Goal: Task Accomplishment & Management: Use online tool/utility

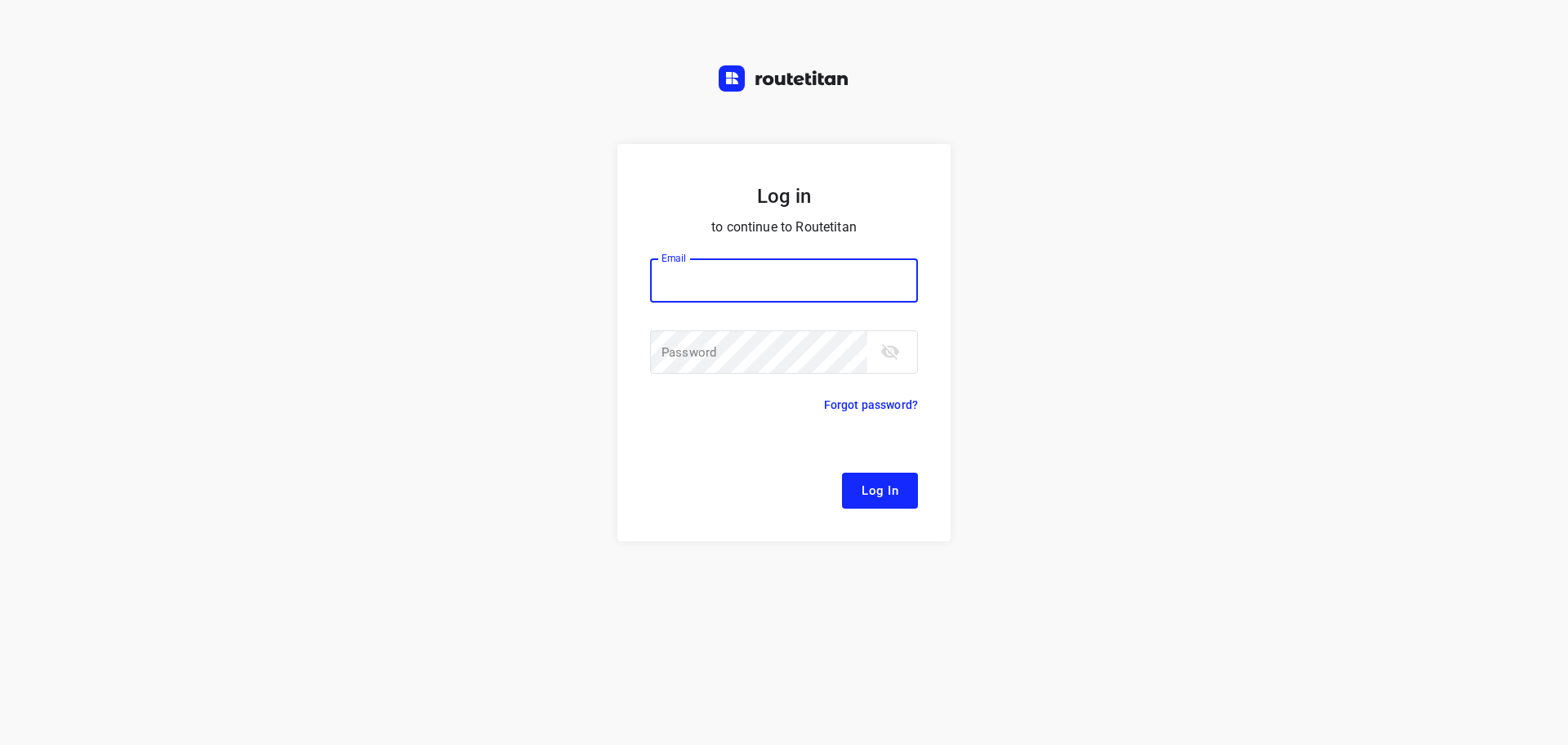
click at [0, 0] on div at bounding box center [0, 0] width 0 height 0
type input "[EMAIL_ADDRESS][DOMAIN_NAME]"
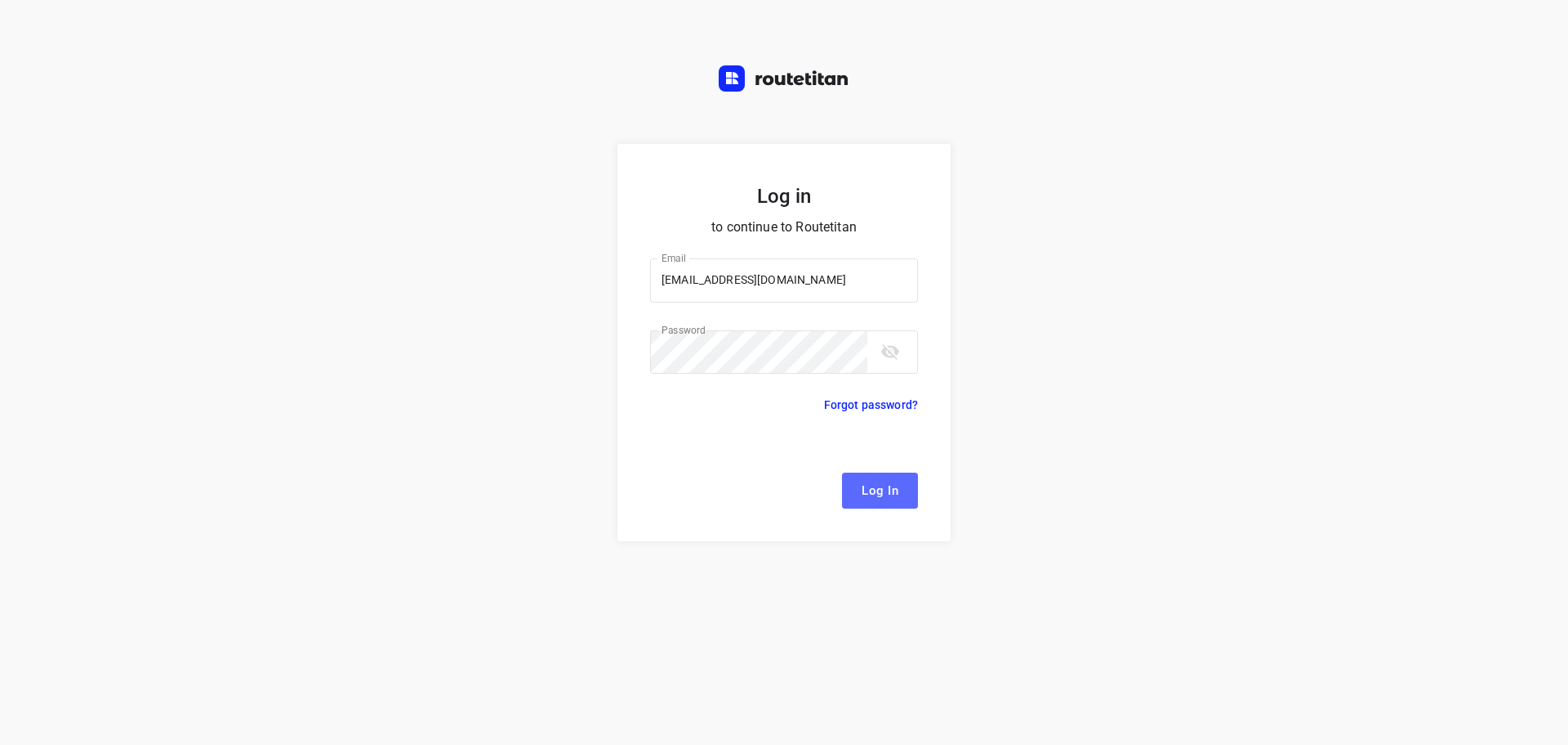
click at [886, 492] on span "Log In" at bounding box center [880, 490] width 37 height 21
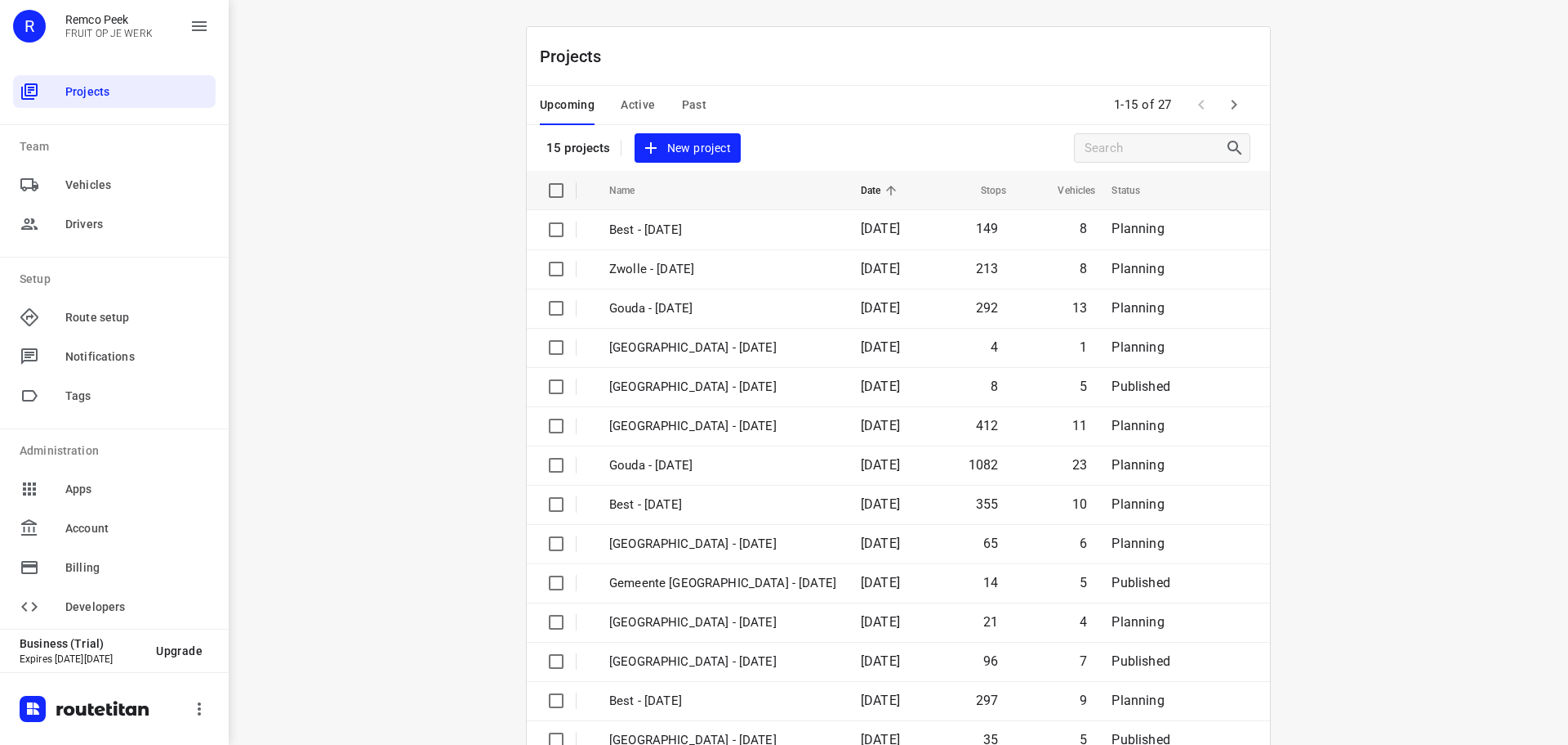
click at [0, 744] on div at bounding box center [0, 745] width 0 height 0
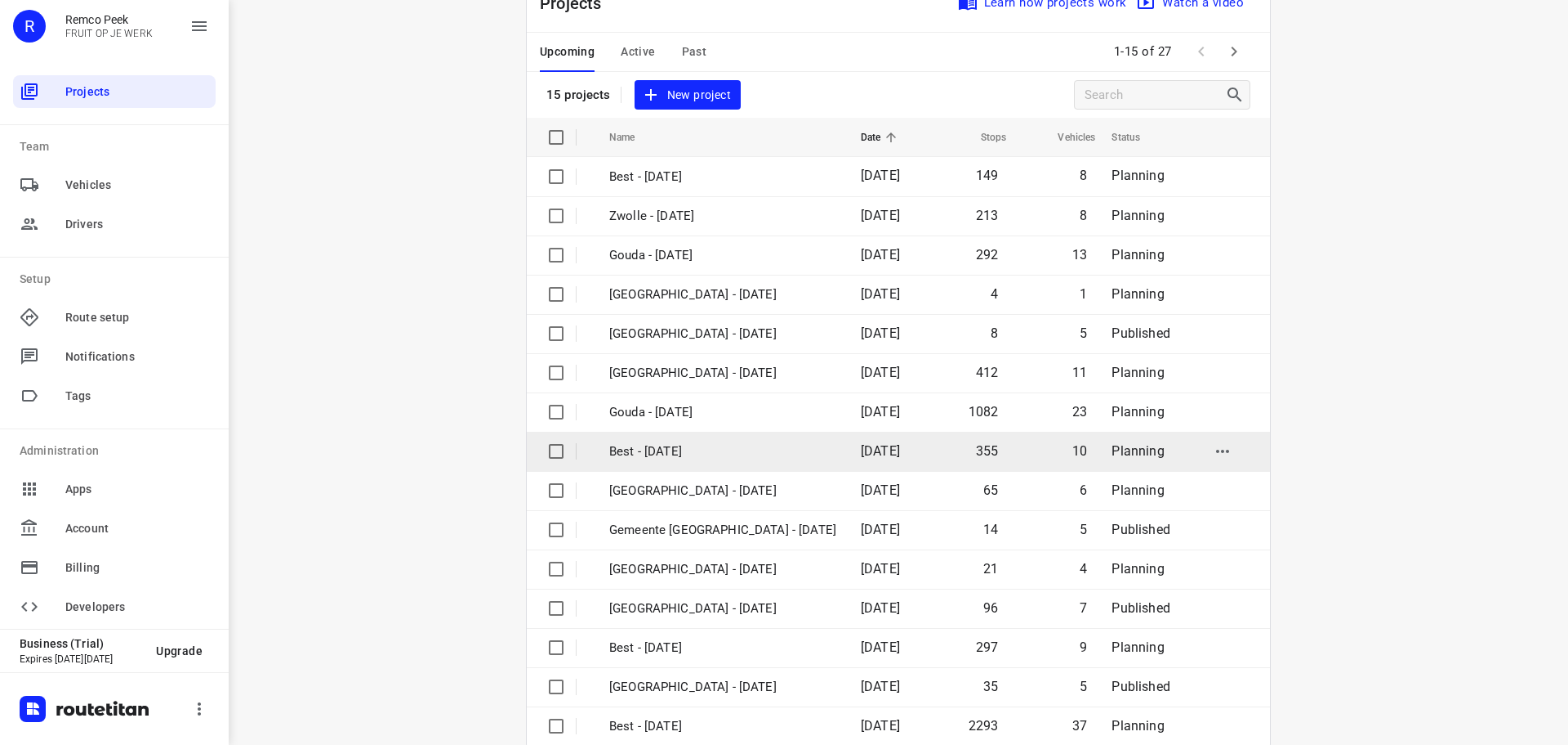
scroll to position [82, 0]
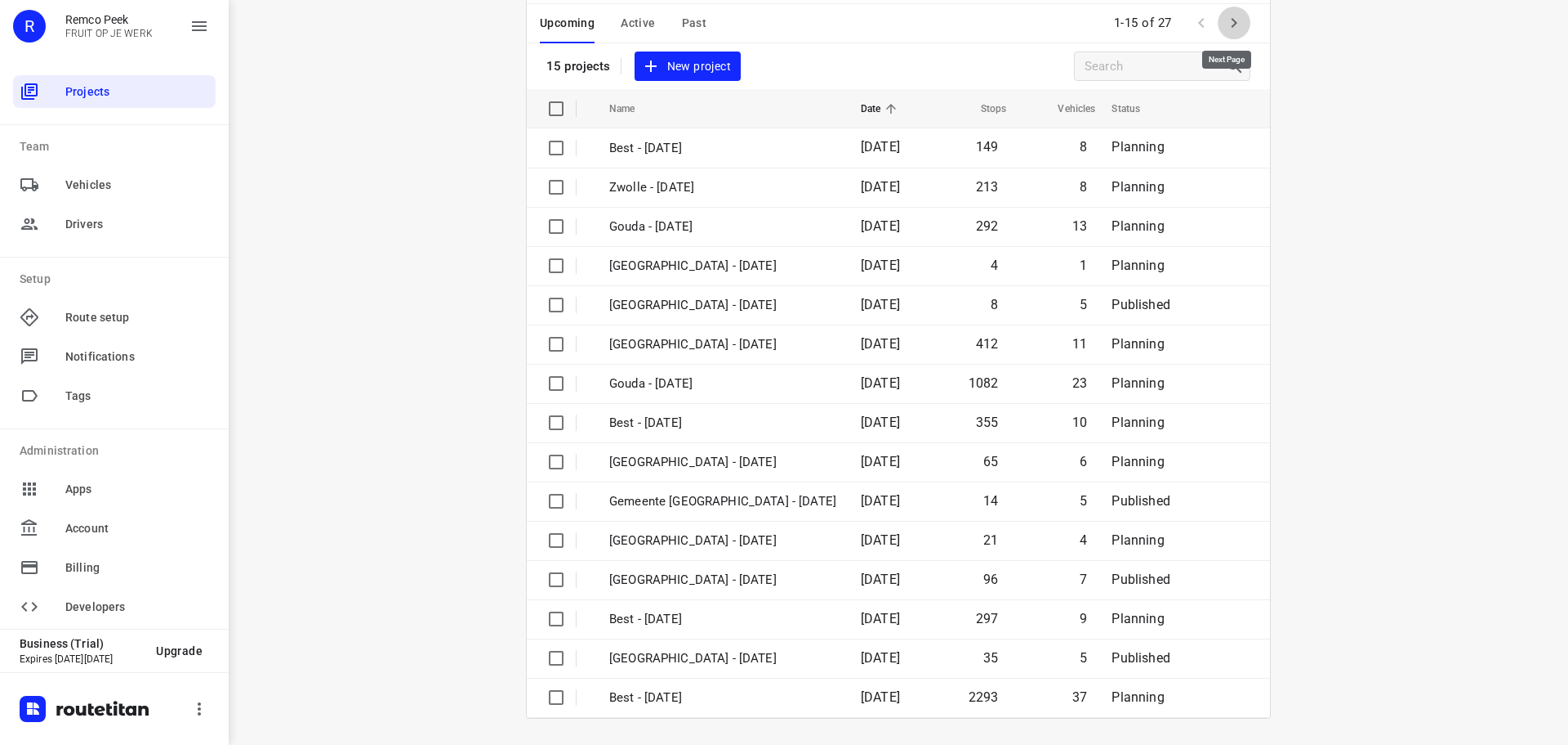
click at [1224, 20] on icon "button" at bounding box center [1234, 23] width 20 height 20
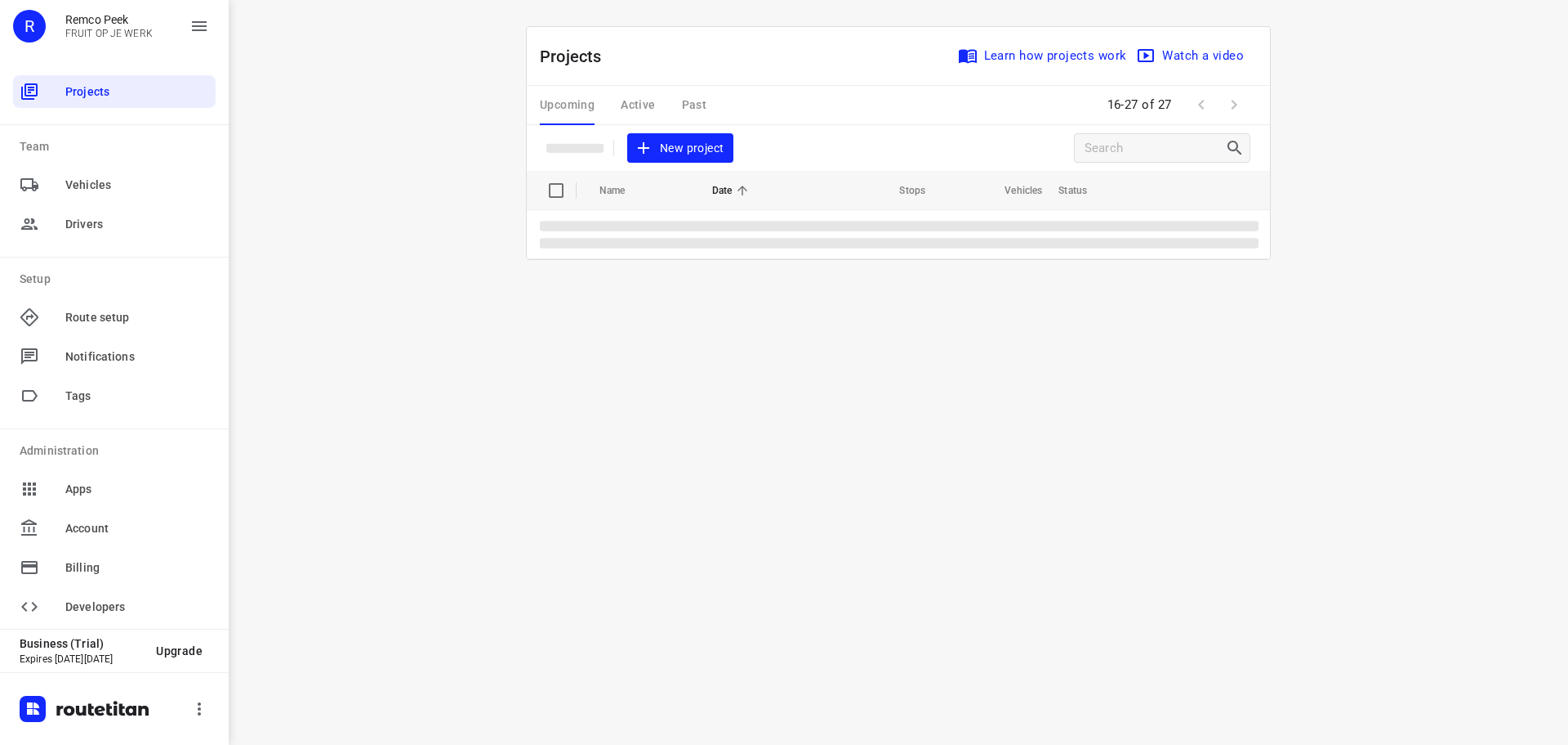
scroll to position [0, 0]
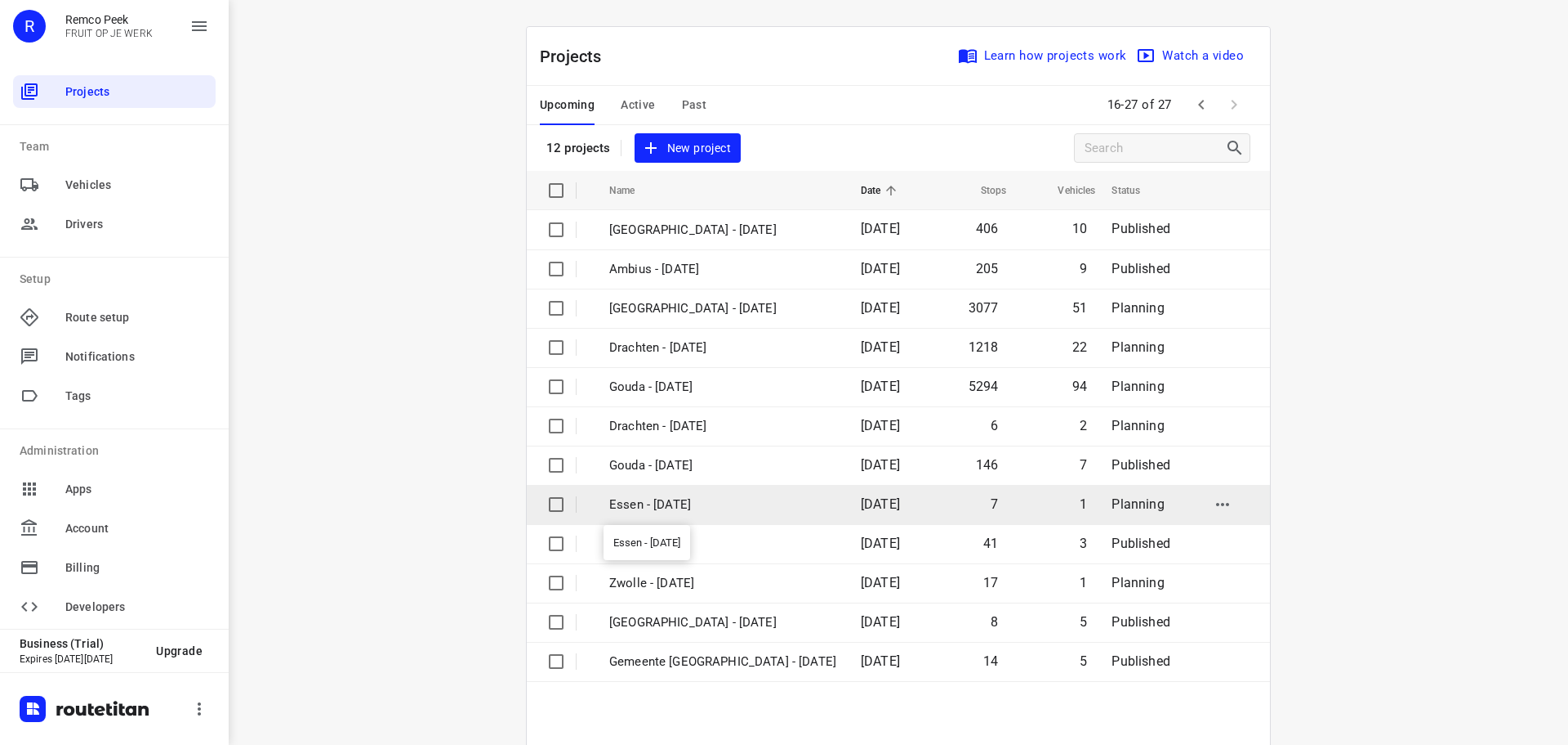
click at [757, 501] on p "Essen - [DATE]" at bounding box center [723, 505] width 227 height 19
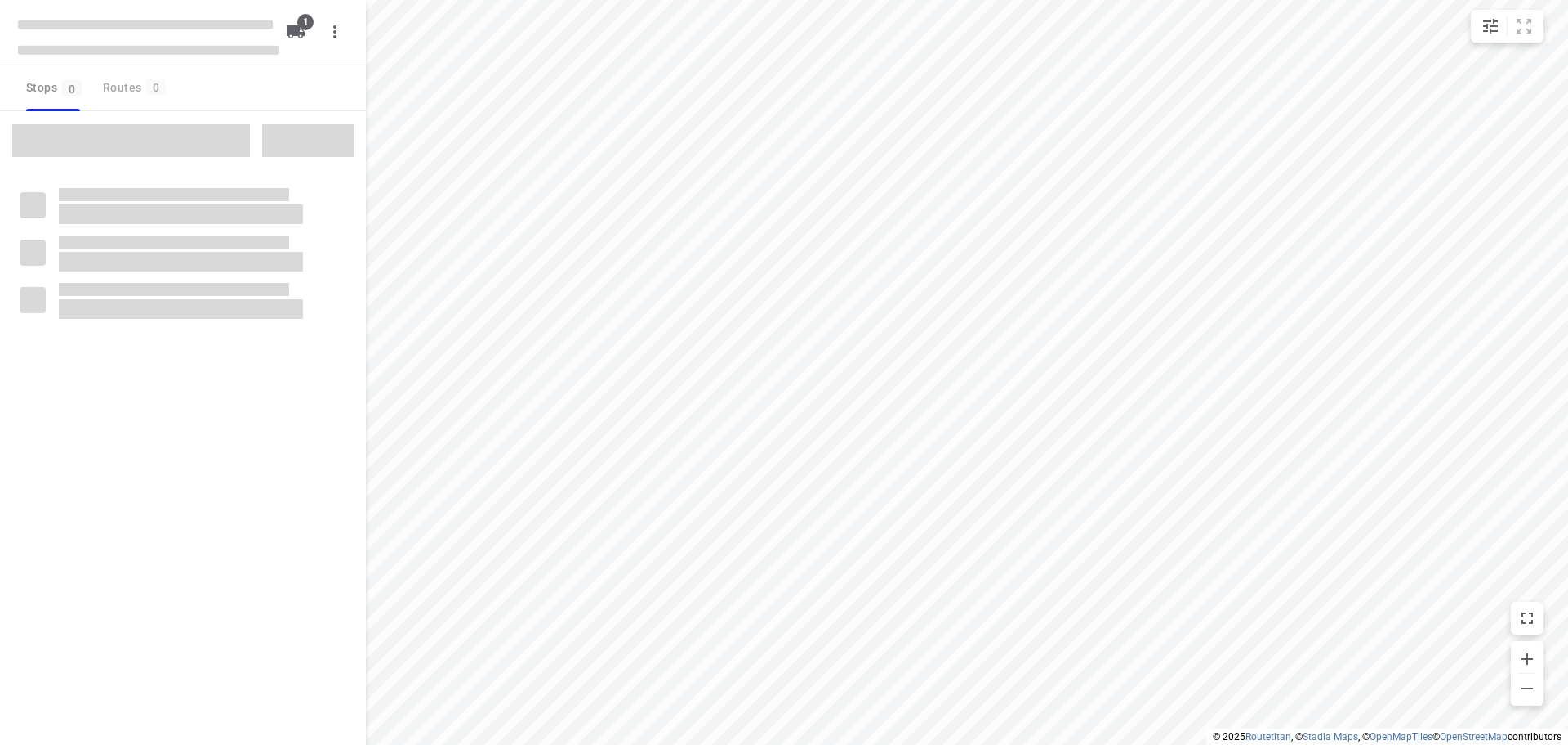
checkbox input "true"
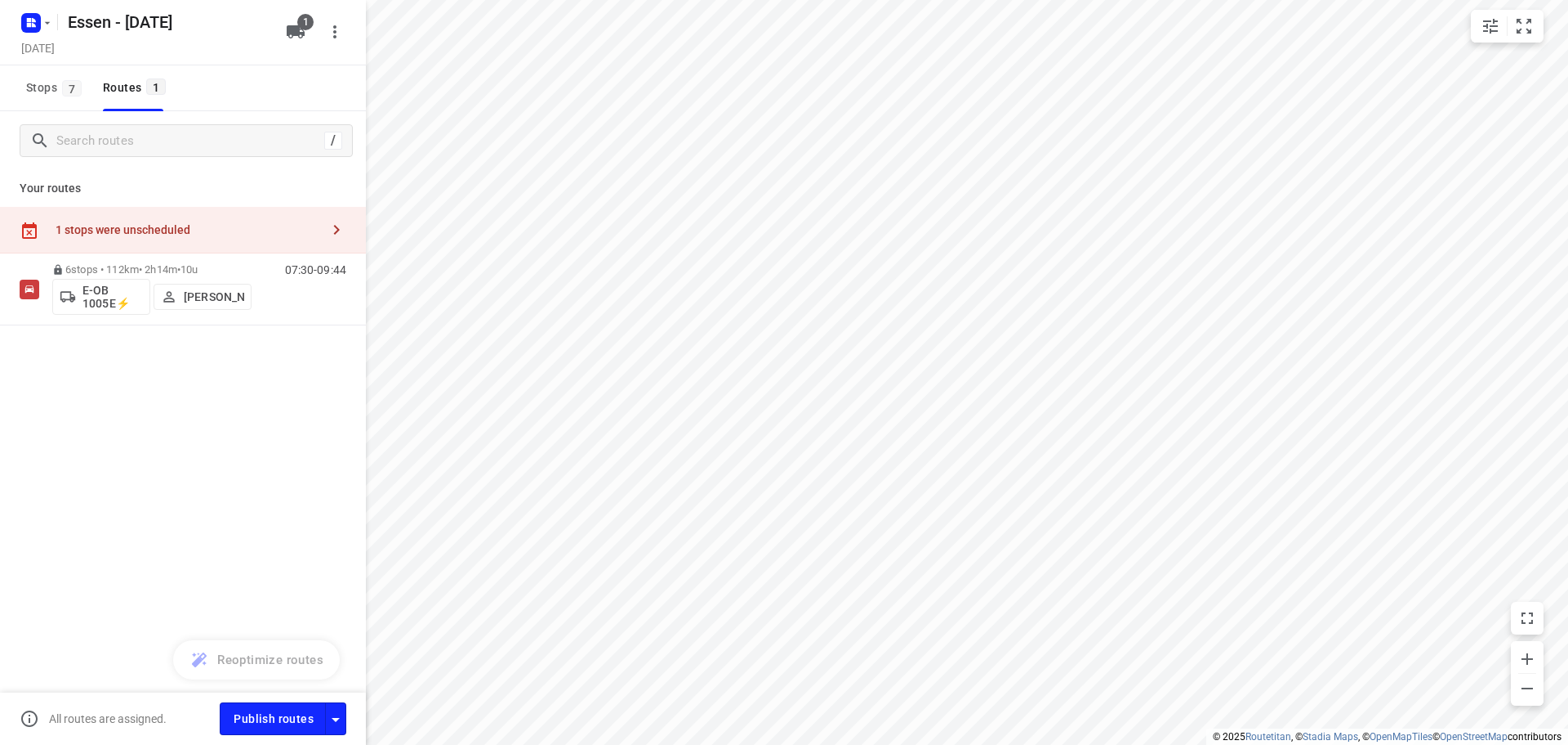
click at [149, 227] on div "1 stops were unscheduled" at bounding box center [187, 229] width 264 height 13
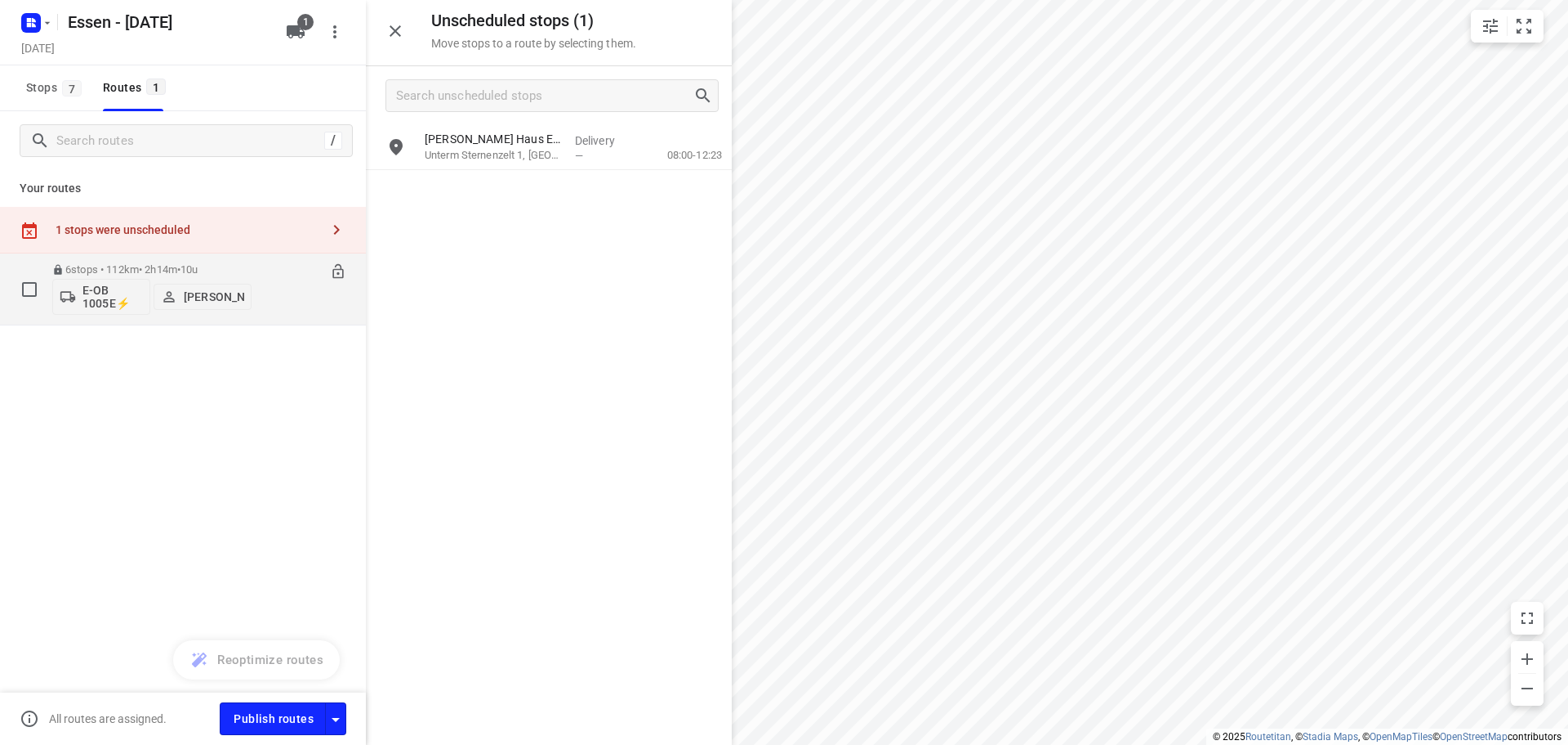
click at [179, 270] on p "6 stops • 112km • 2h14m • 10u" at bounding box center [152, 269] width 199 height 12
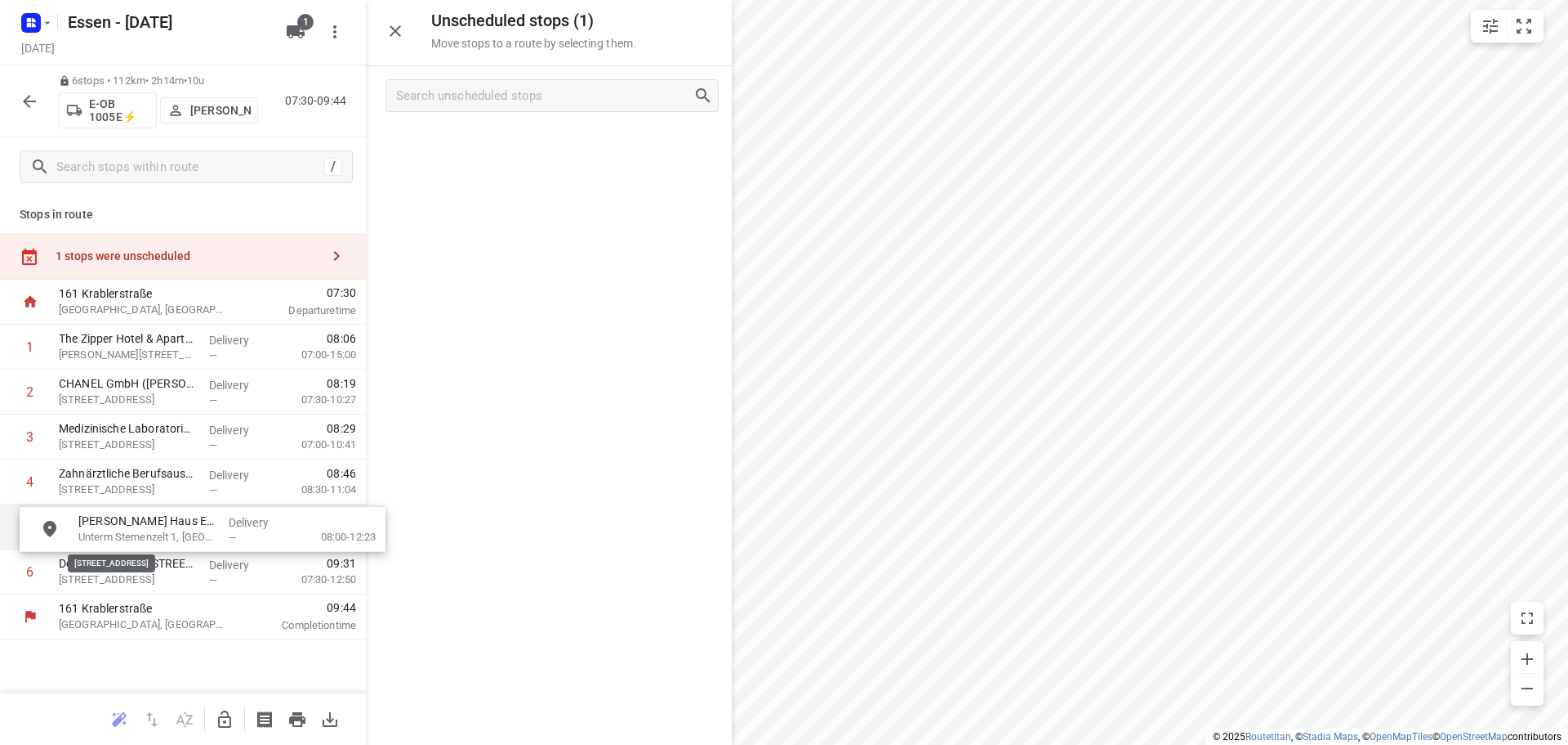
drag, startPoint x: 483, startPoint y: 152, endPoint x: 140, endPoint y: 537, distance: 515.6
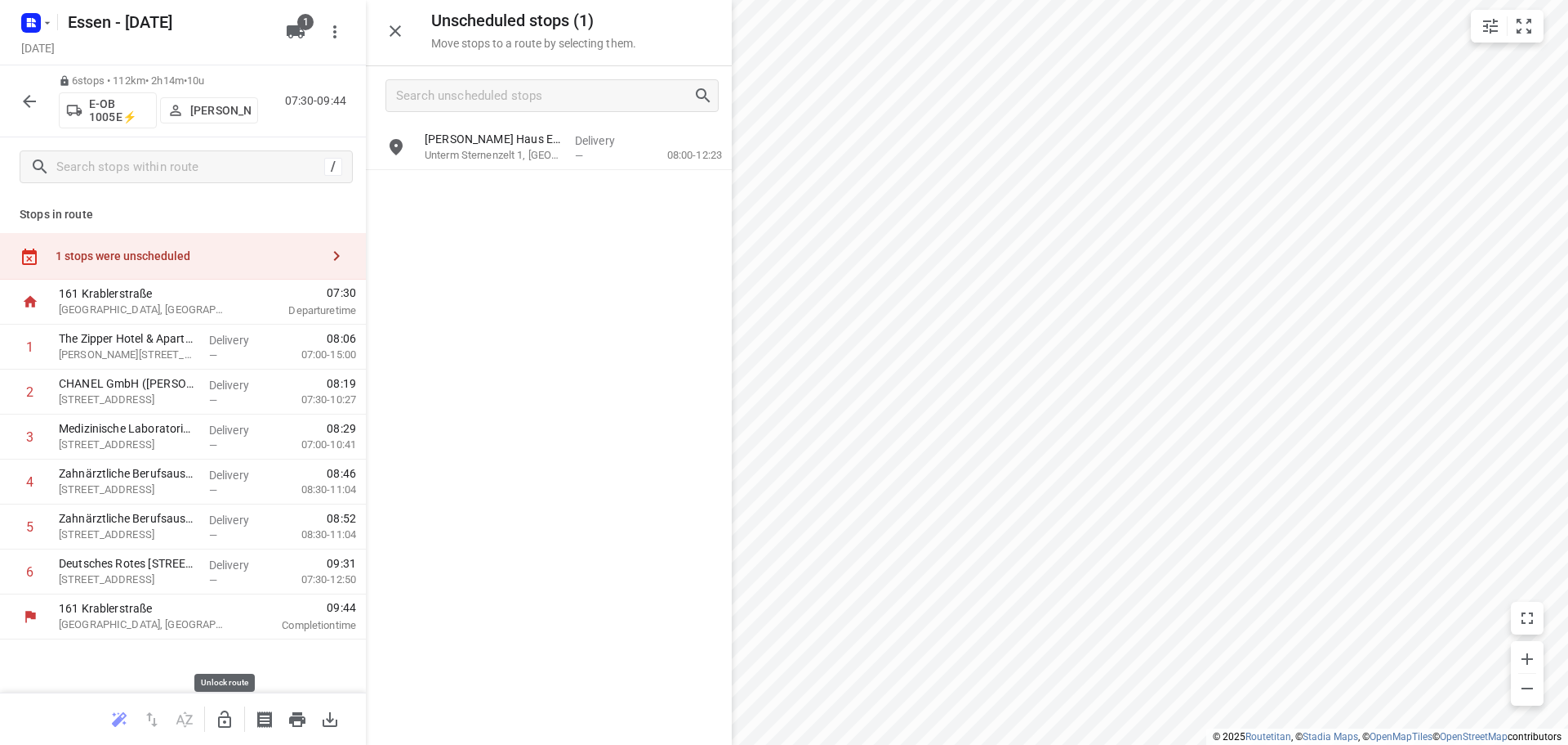
click at [226, 717] on icon "button" at bounding box center [225, 719] width 20 height 20
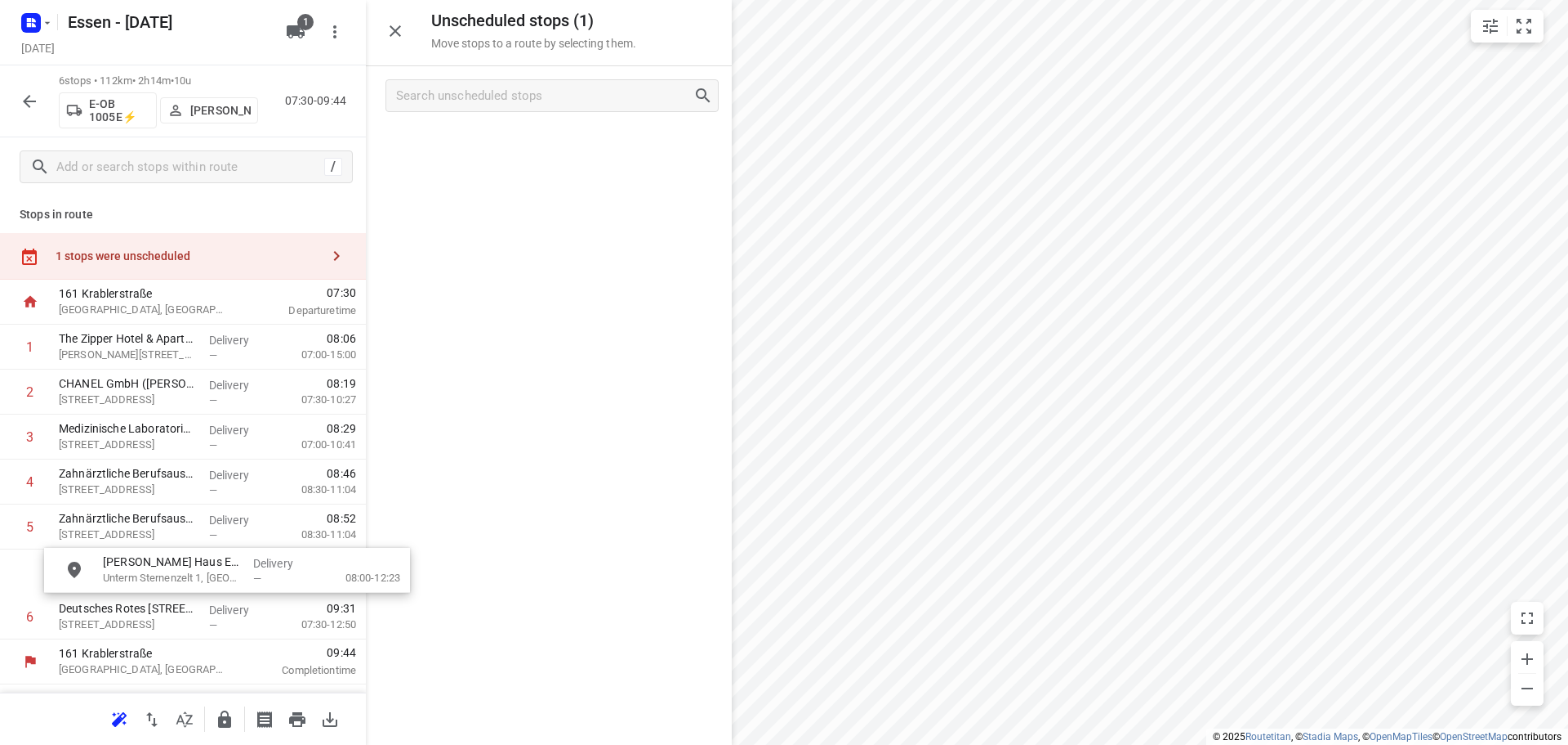
drag, startPoint x: 478, startPoint y: 153, endPoint x: 148, endPoint y: 584, distance: 542.8
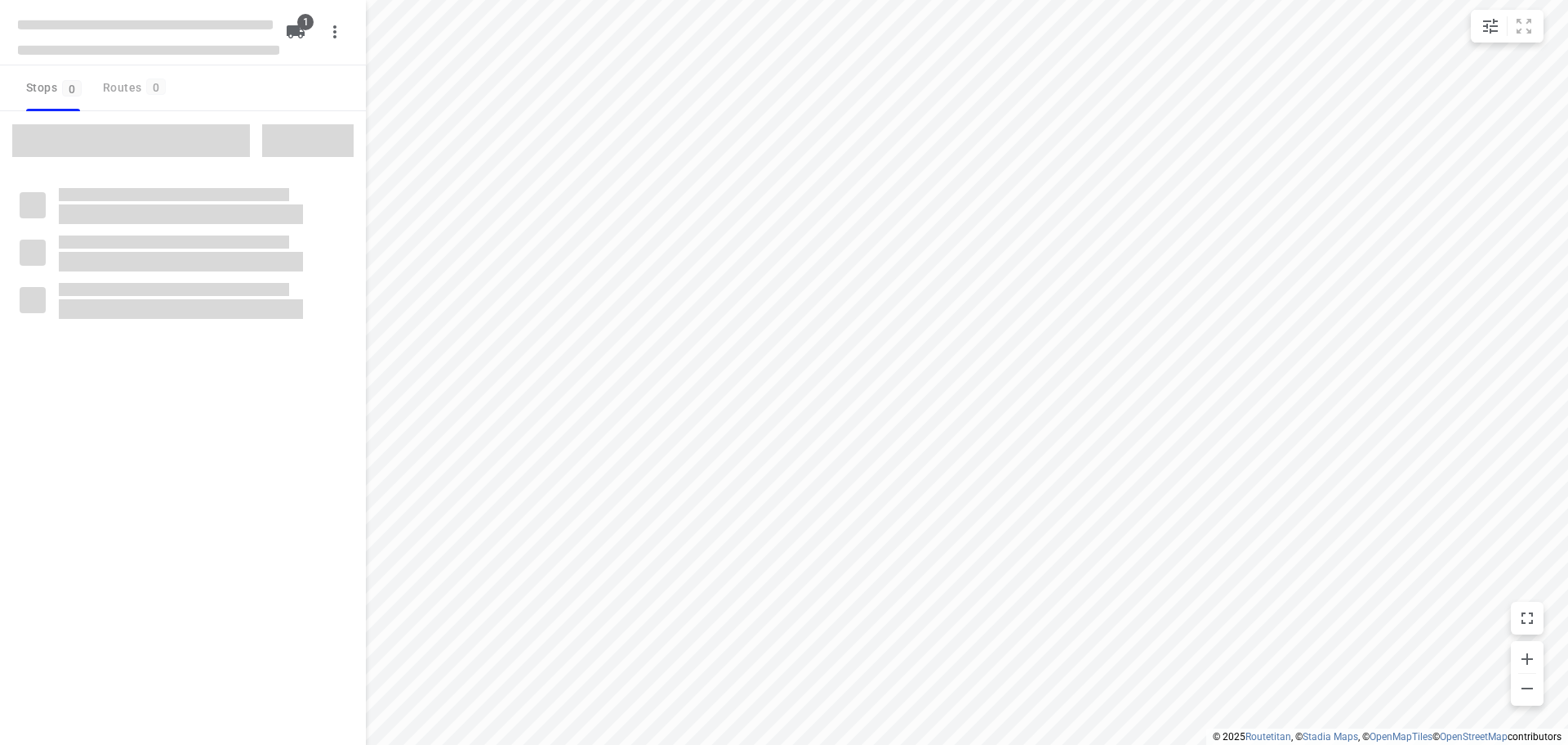
checkbox input "true"
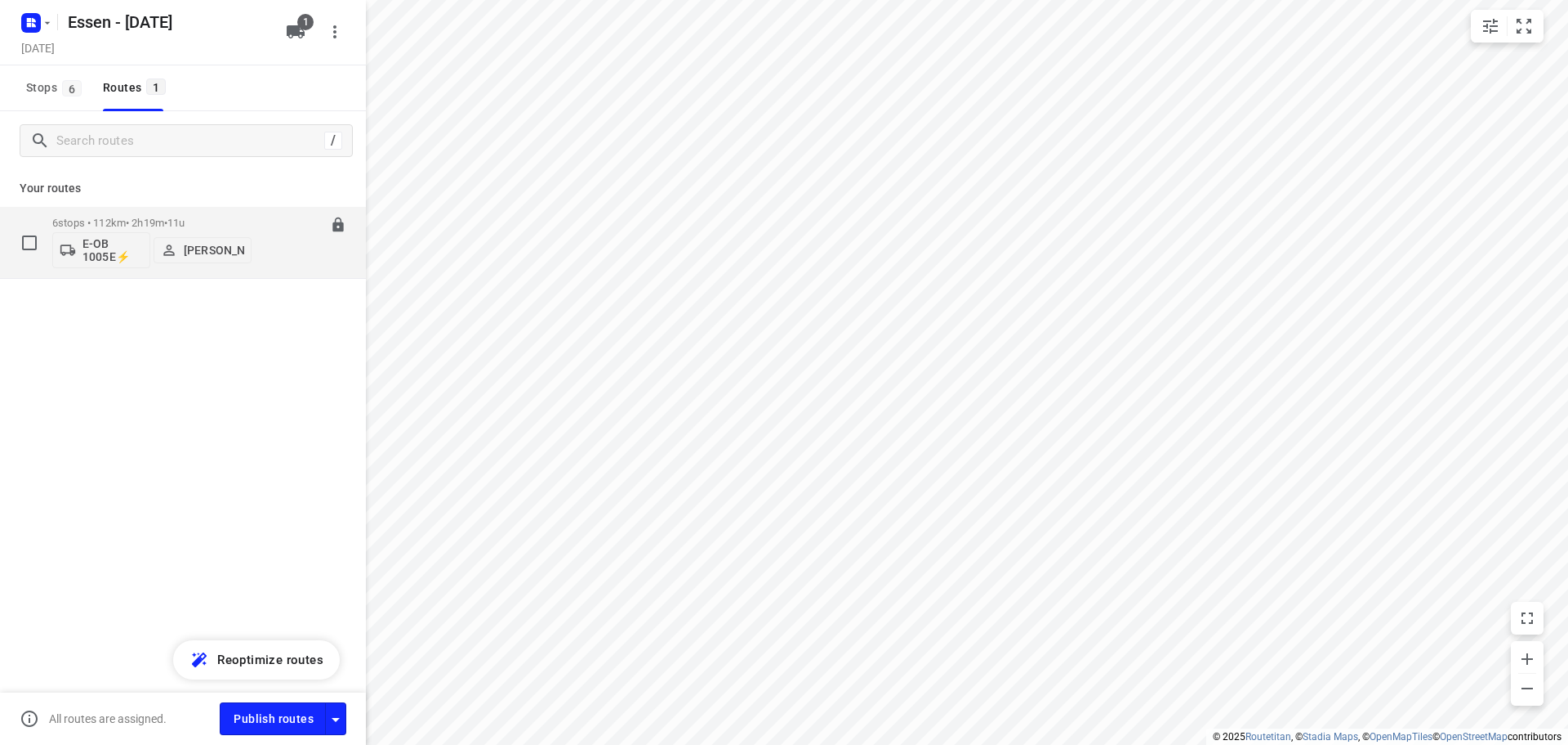
click at [138, 224] on p "6 stops • 112km • 2h19m • 11u" at bounding box center [152, 222] width 199 height 12
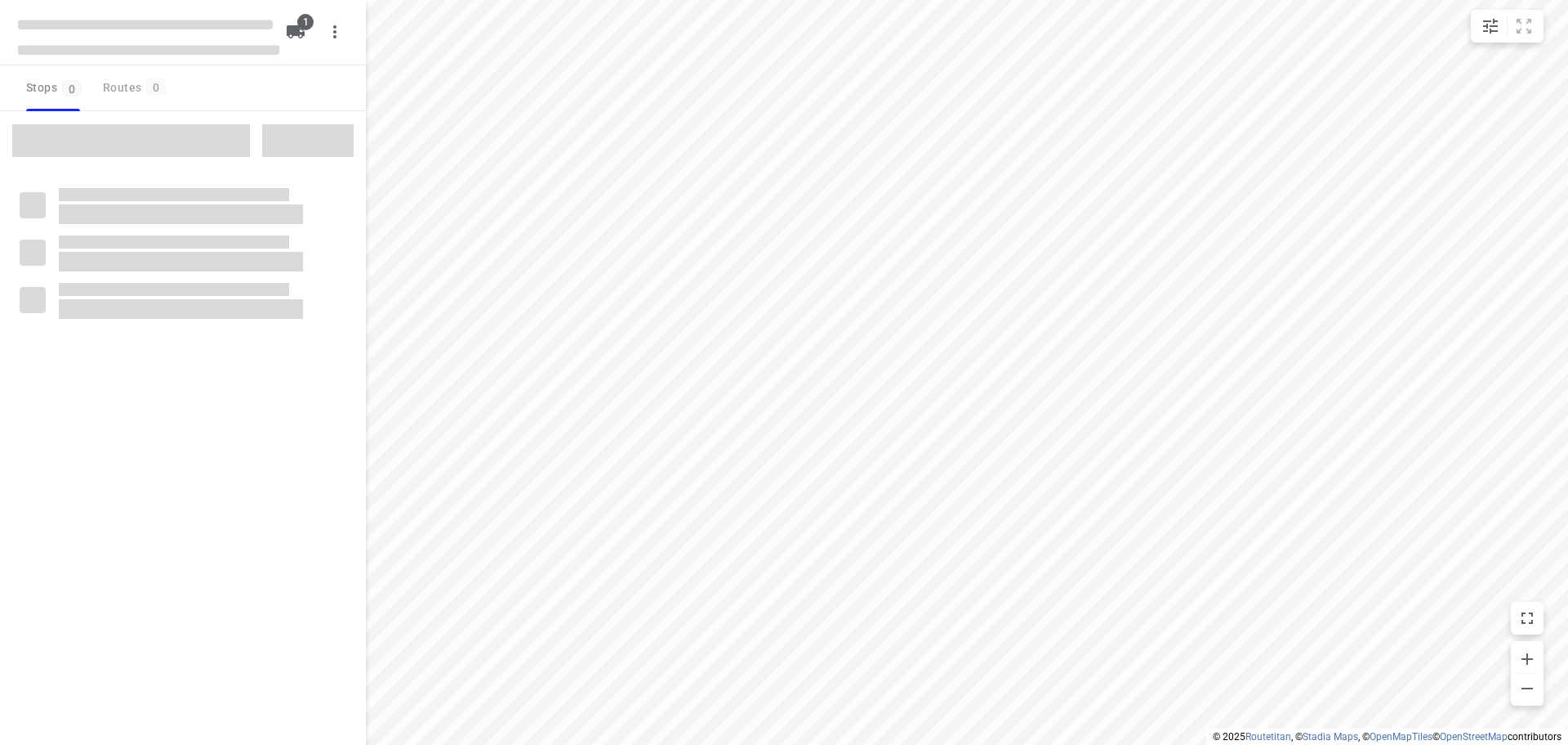
checkbox input "true"
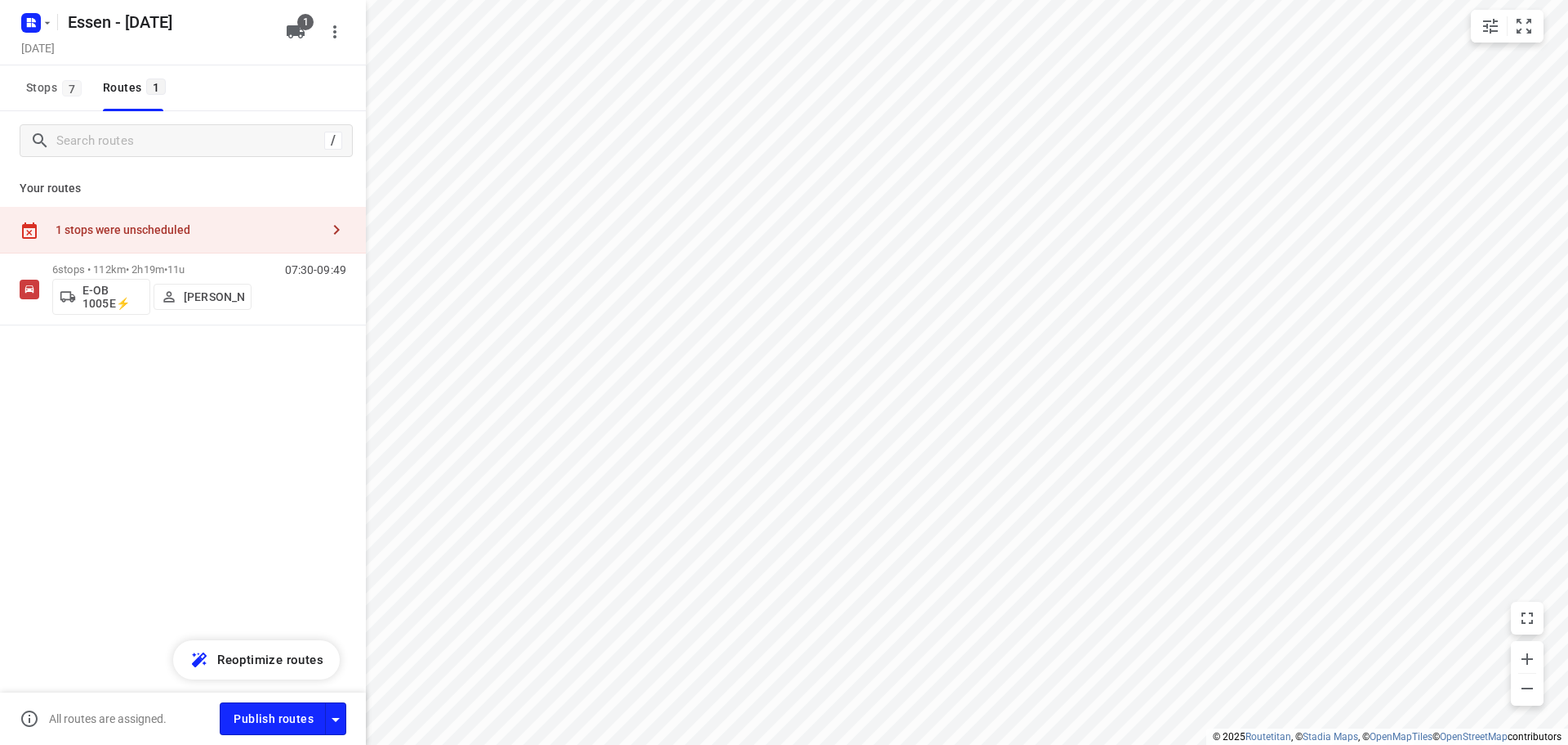
click at [138, 233] on div "1 stops were unscheduled" at bounding box center [187, 229] width 264 height 13
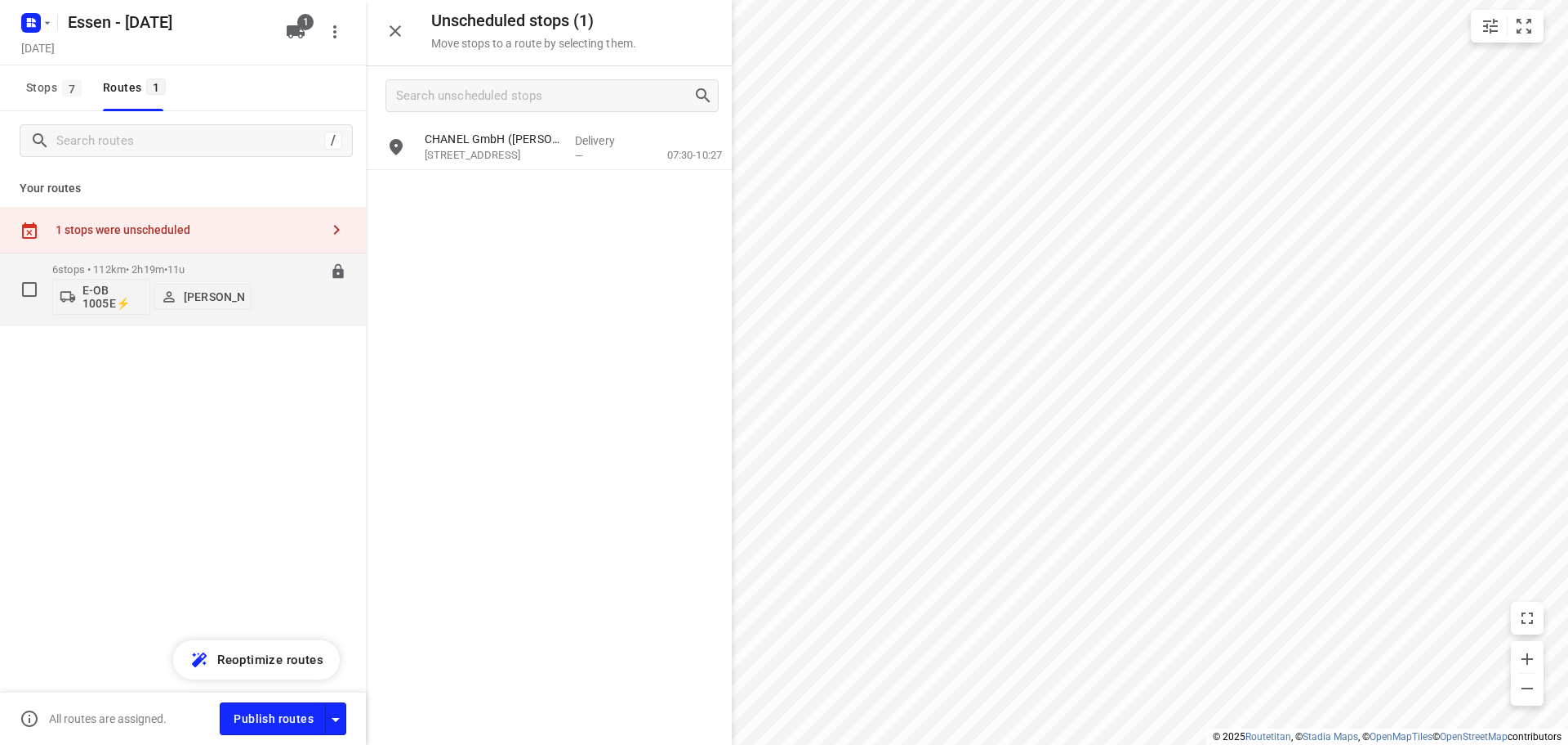
click at [127, 267] on p "6 stops • 112km • 2h19m • 11u" at bounding box center [152, 269] width 199 height 12
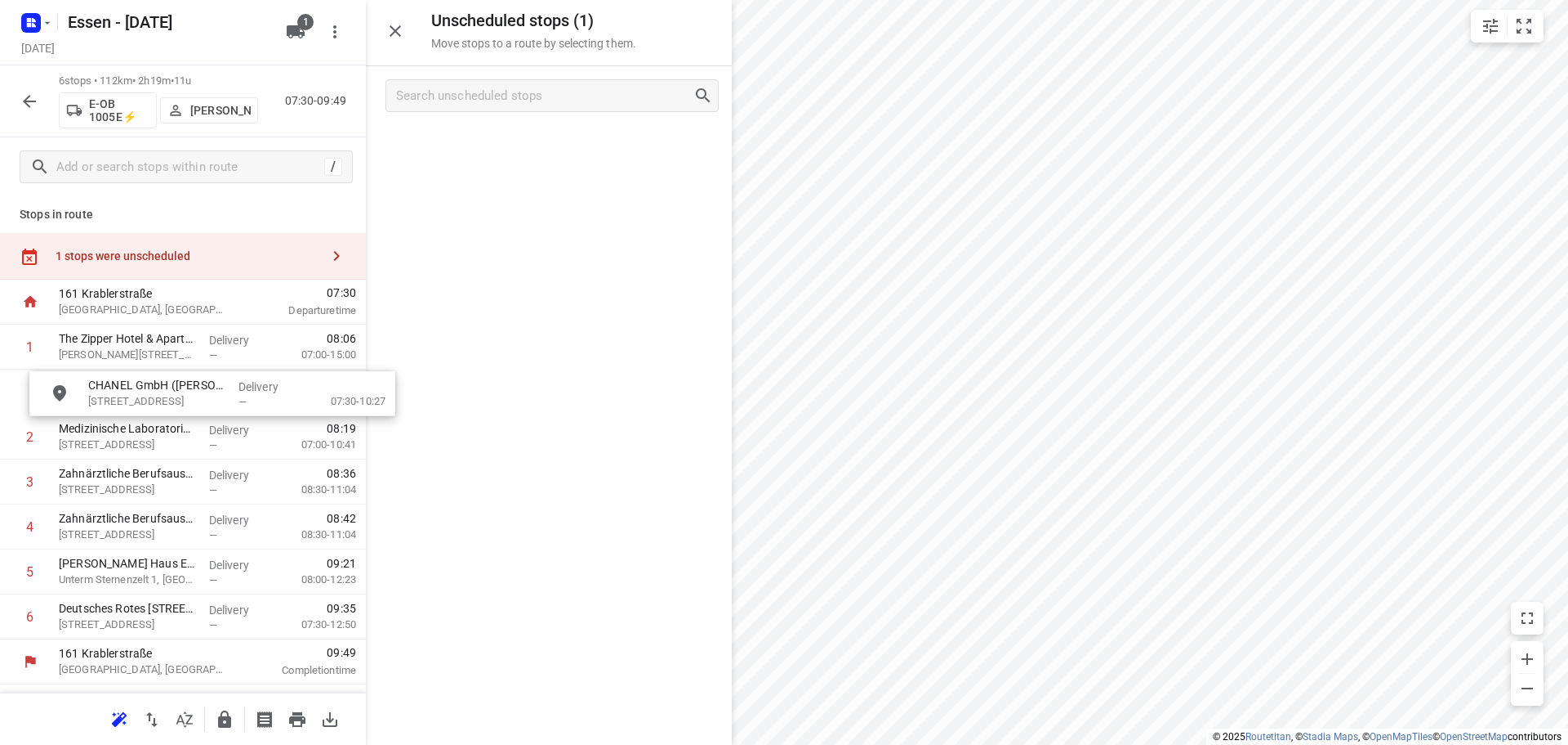
drag, startPoint x: 479, startPoint y: 151, endPoint x: 139, endPoint y: 399, distance: 420.8
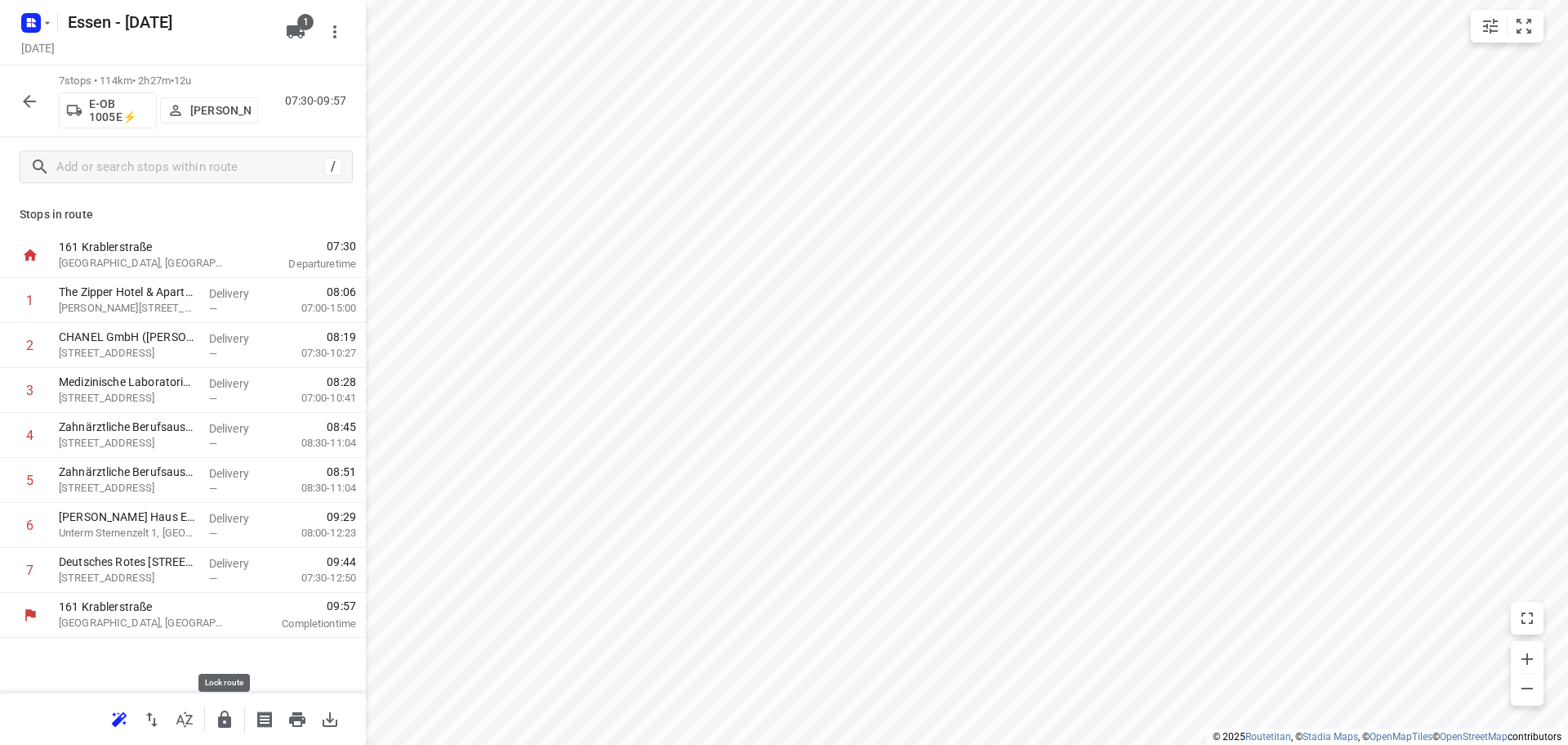
click at [221, 727] on icon "button" at bounding box center [225, 719] width 20 height 20
click at [35, 103] on icon "button" at bounding box center [30, 102] width 20 height 20
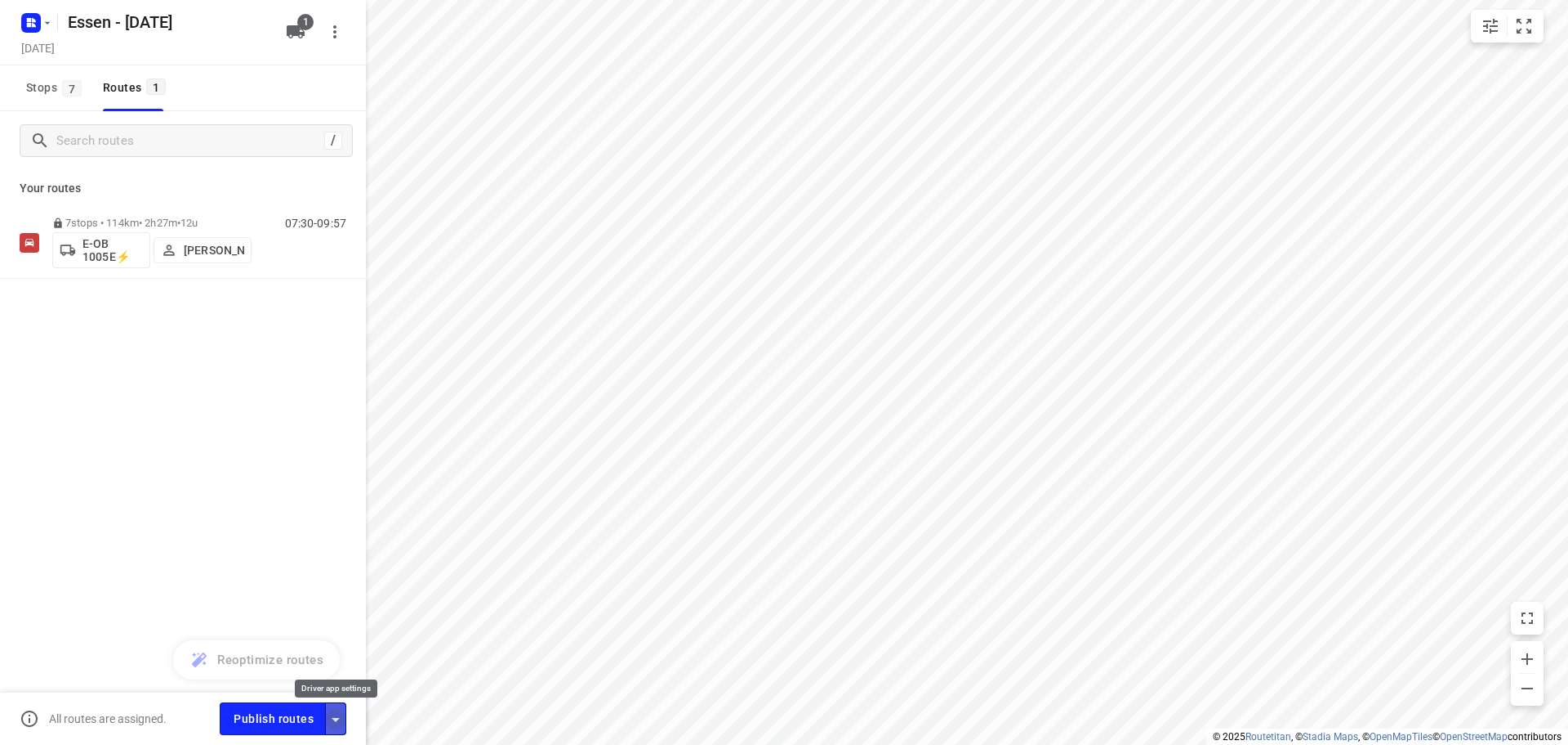
click at [335, 720] on icon "button" at bounding box center [336, 719] width 20 height 20
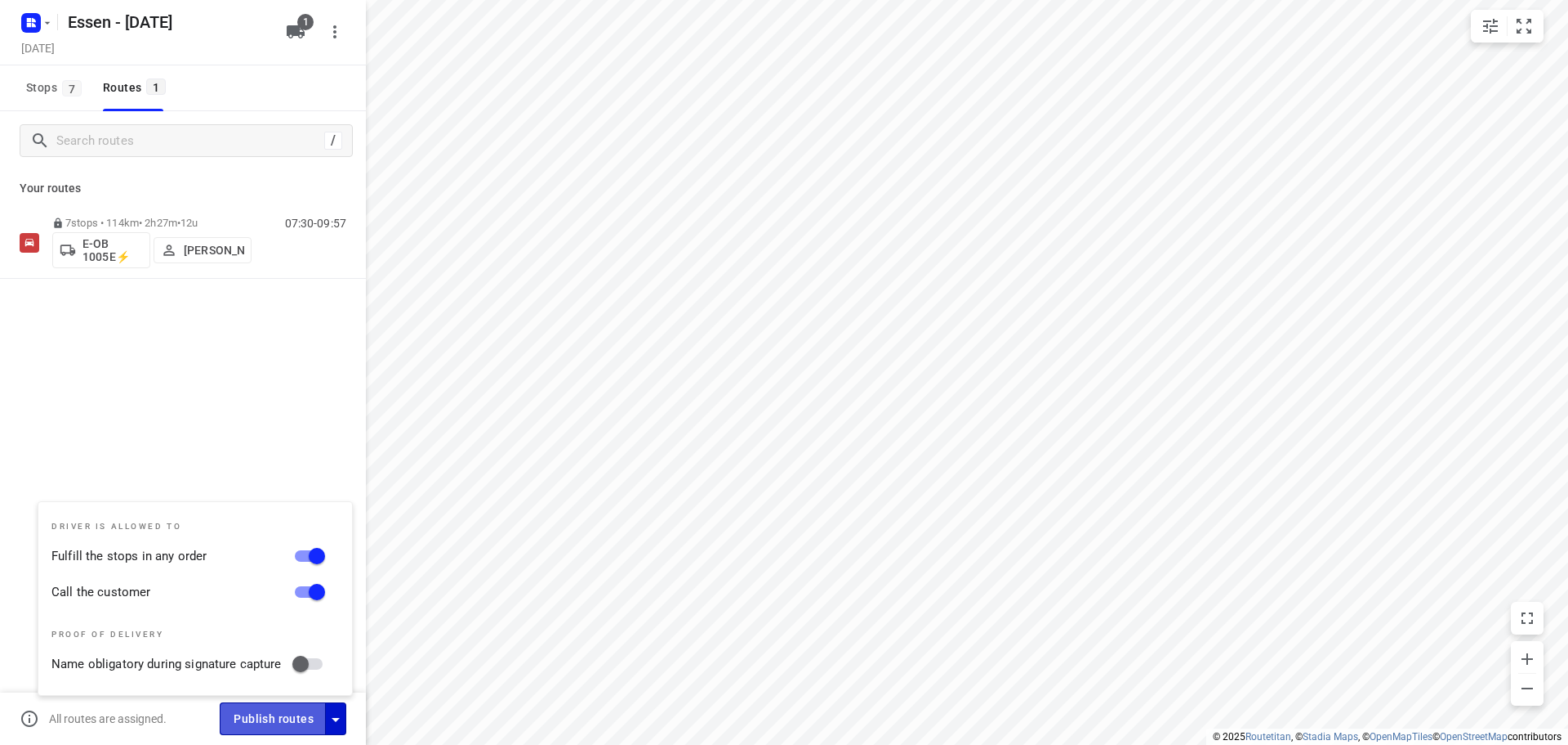
click at [287, 714] on span "Publish routes" at bounding box center [273, 718] width 80 height 20
